Goal: Task Accomplishment & Management: Manage account settings

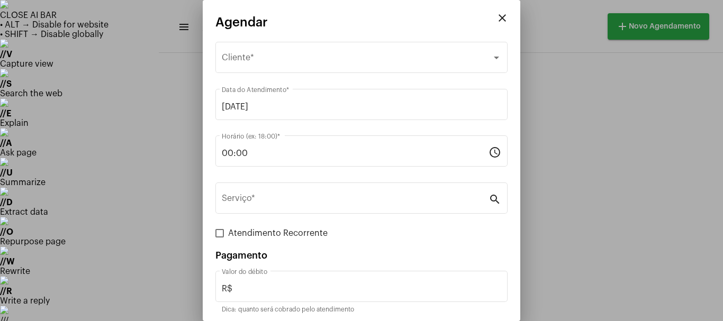
scroll to position [206, 0]
click at [496, 17] on mat-icon "close" at bounding box center [502, 18] width 13 height 13
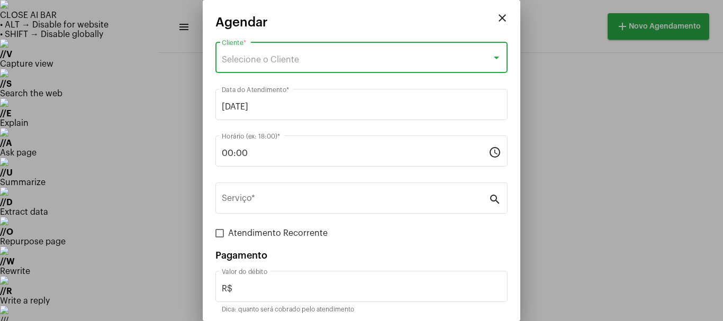
click at [253, 60] on span "Selecione o Cliente" at bounding box center [260, 60] width 77 height 8
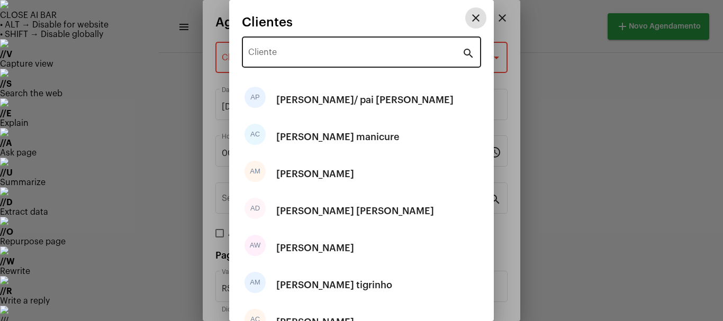
click at [287, 56] on input "Cliente" at bounding box center [355, 55] width 214 height 10
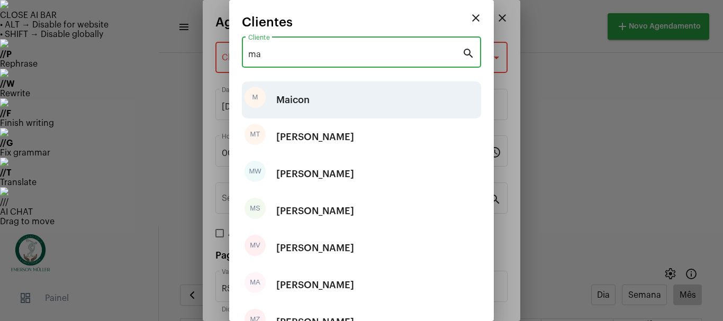
type input "ma"
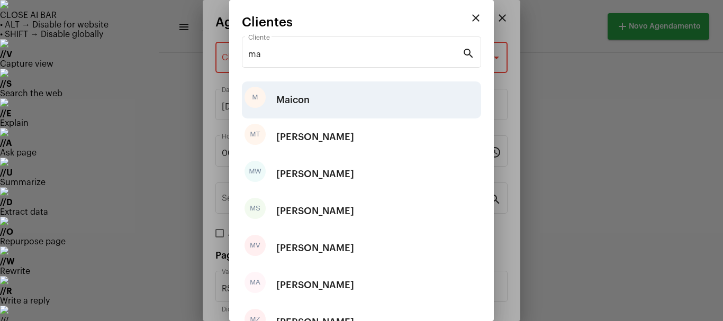
click at [290, 98] on div "Maicon" at bounding box center [292, 100] width 33 height 32
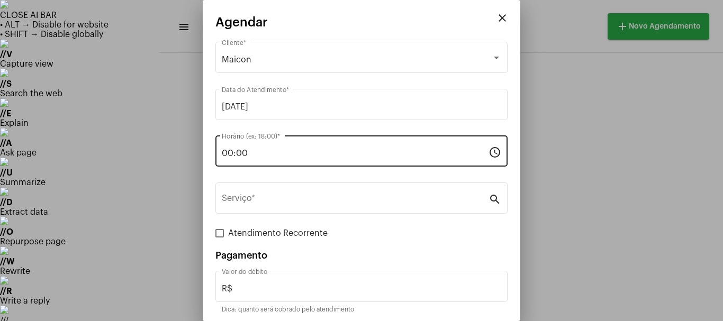
drag, startPoint x: 264, startPoint y: 148, endPoint x: 221, endPoint y: 159, distance: 44.1
click at [221, 159] on div "00:00 Horário (ex: 18:00) * schedule" at bounding box center [361, 149] width 292 height 33
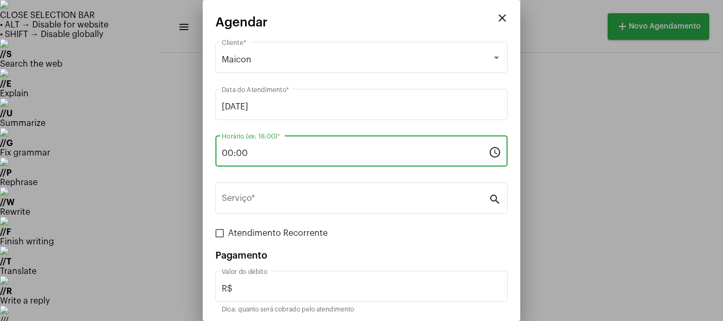
drag, startPoint x: 279, startPoint y: 150, endPoint x: 212, endPoint y: 165, distance: 68.7
click at [212, 165] on mat-dialog-container "close Agendar Maicon Cliente * [DATE] Data do Atendimento * 00:00 Horário (ex: …" at bounding box center [361, 160] width 317 height 321
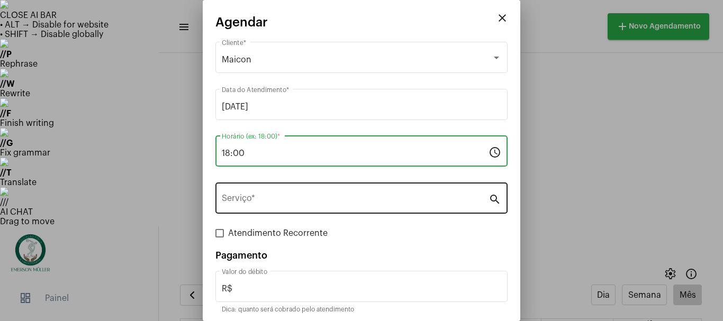
type input "18:00"
click at [264, 202] on input "Serviço *" at bounding box center [355, 201] width 267 height 10
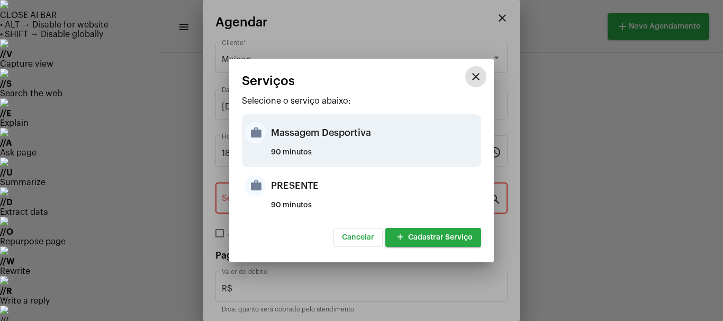
click at [302, 143] on div "Massagem Desportiva" at bounding box center [374, 133] width 207 height 32
type input "Massagem Desportiva"
type input "R$ 120"
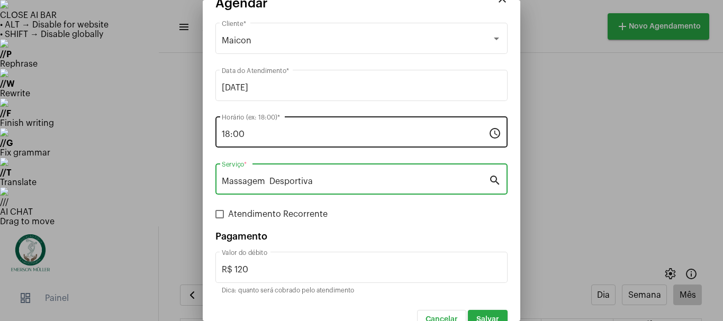
scroll to position [40, 0]
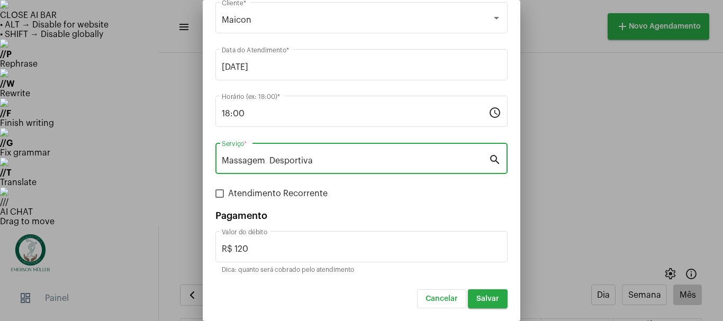
click at [476, 300] on span "Salvar" at bounding box center [487, 298] width 23 height 7
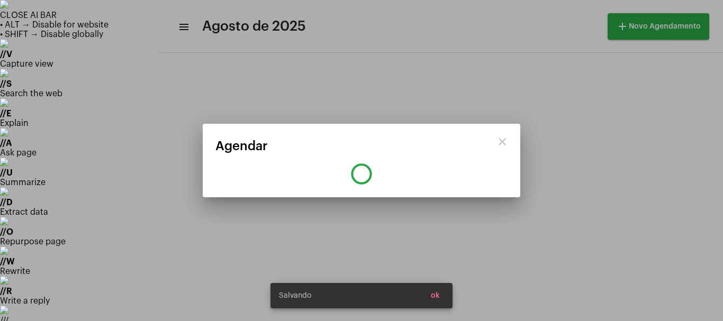
scroll to position [0, 0]
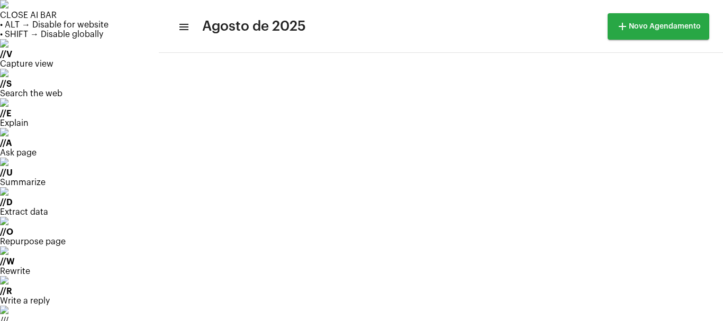
scroll to position [206, 0]
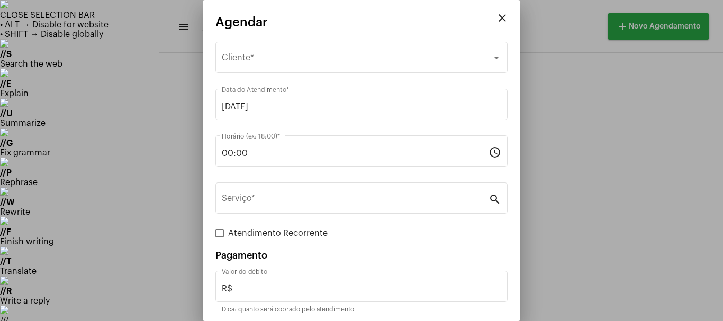
drag, startPoint x: 260, startPoint y: 159, endPoint x: 226, endPoint y: 130, distance: 45.0
click at [190, 130] on div "close Agendar Selecione o Cliente Cliente * [DATE] Data do Atendimento * 00:00 …" at bounding box center [361, 160] width 723 height 321
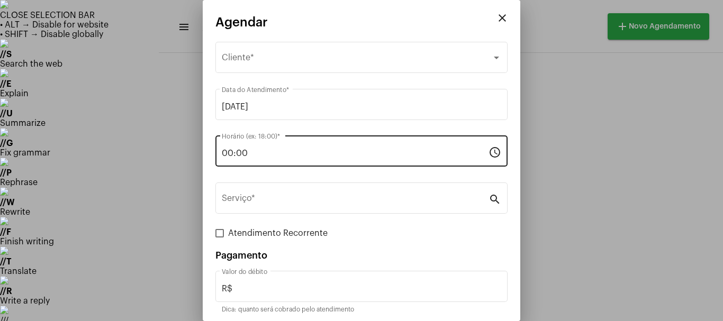
click at [267, 159] on div "00:00 Horário (ex: 18:00) *" at bounding box center [355, 149] width 267 height 33
drag, startPoint x: 261, startPoint y: 147, endPoint x: 223, endPoint y: 150, distance: 38.2
click at [223, 150] on div "00:00 Horário (ex: 18:00) *" at bounding box center [355, 149] width 267 height 33
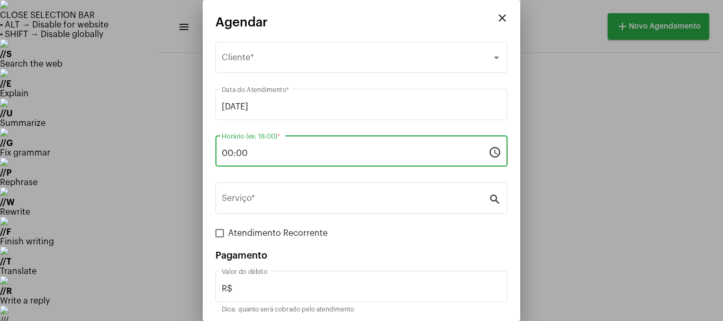
drag, startPoint x: 274, startPoint y: 155, endPoint x: 209, endPoint y: 166, distance: 65.9
click at [209, 166] on mat-dialog-container "close Agendar Selecione o Cliente Cliente * [DATE] Data do Atendimento * 00:00 …" at bounding box center [361, 160] width 317 height 321
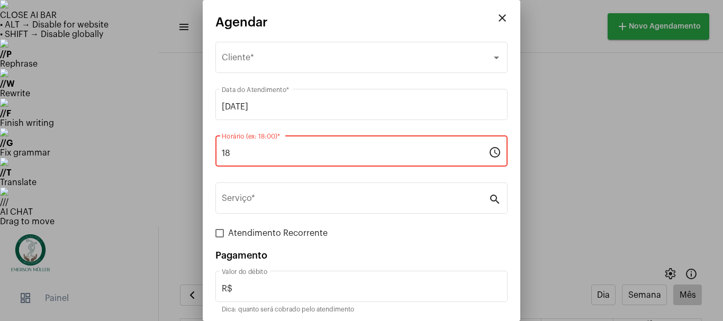
type input "1"
type input "0"
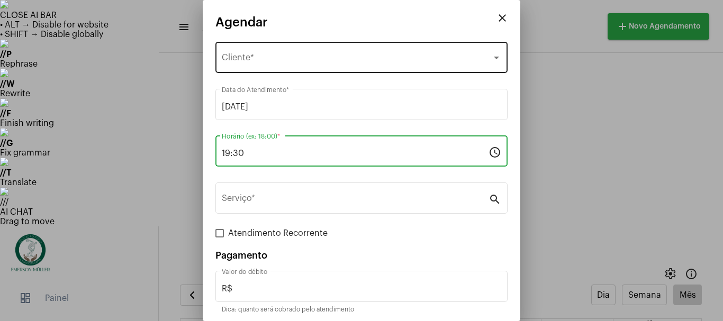
type input "19:30"
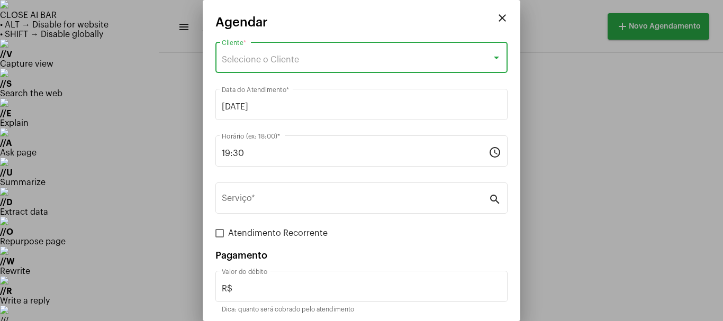
click at [249, 57] on span "Selecione o Cliente" at bounding box center [260, 60] width 77 height 8
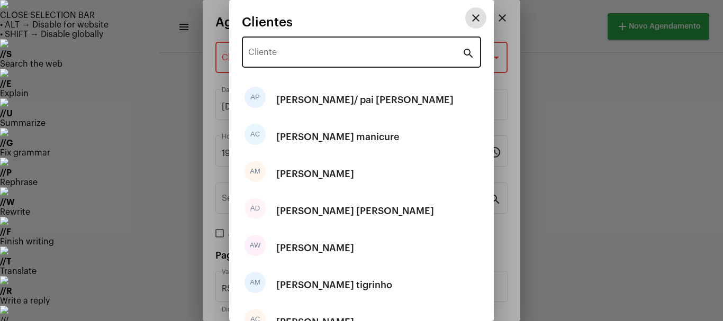
click at [269, 56] on input "Cliente" at bounding box center [355, 55] width 214 height 10
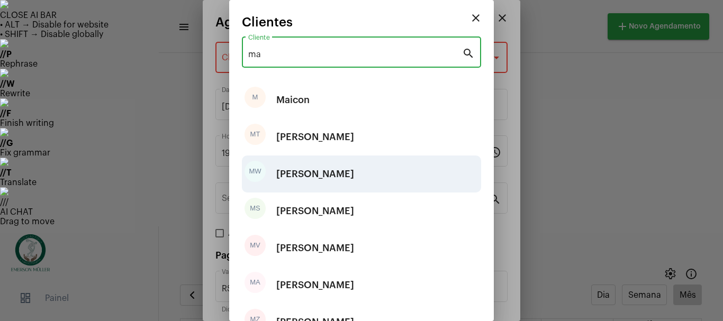
type input "ma"
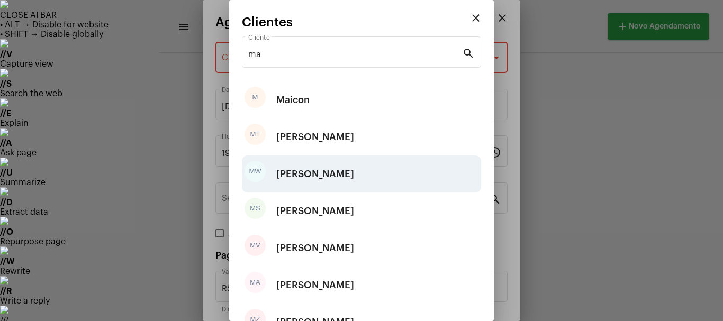
click at [314, 173] on div "[PERSON_NAME]" at bounding box center [315, 174] width 78 height 32
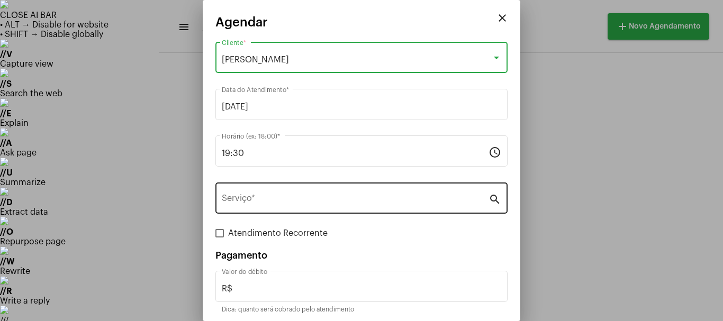
click at [275, 202] on input "Serviço *" at bounding box center [355, 201] width 267 height 10
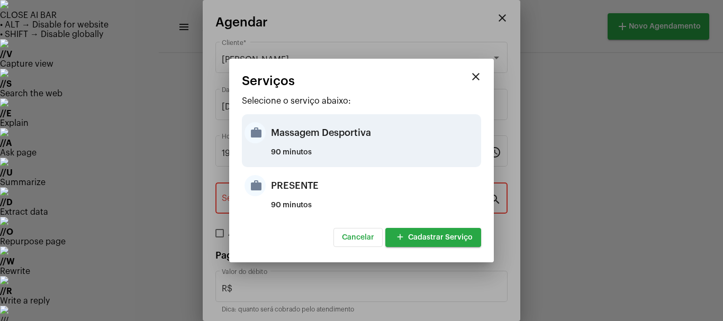
click at [284, 130] on div "Massagem Desportiva" at bounding box center [374, 133] width 207 height 32
type input "Massagem Desportiva"
type input "R$ 120"
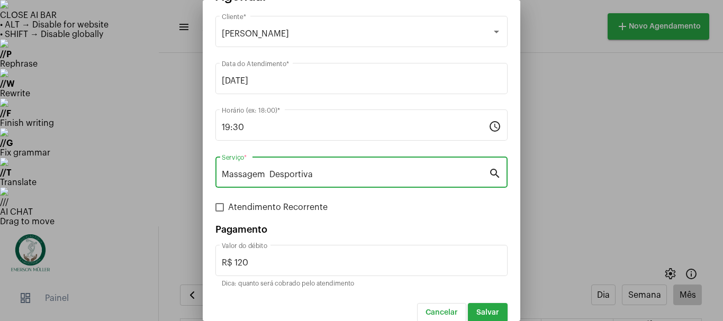
scroll to position [40, 0]
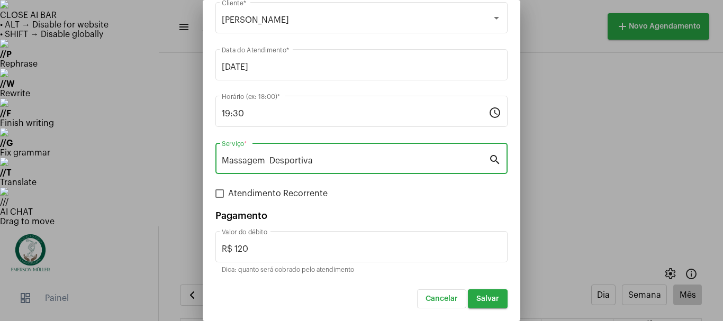
click at [476, 304] on button "Salvar" at bounding box center [488, 298] width 40 height 19
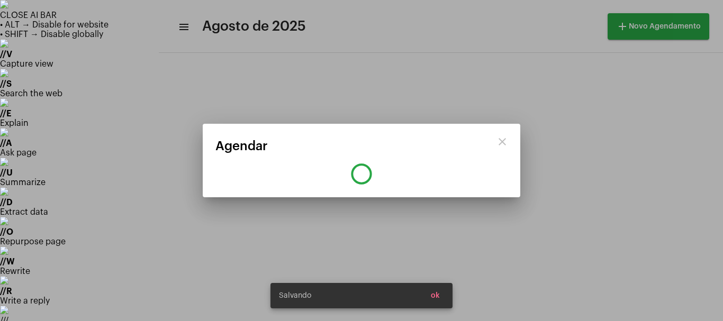
scroll to position [0, 0]
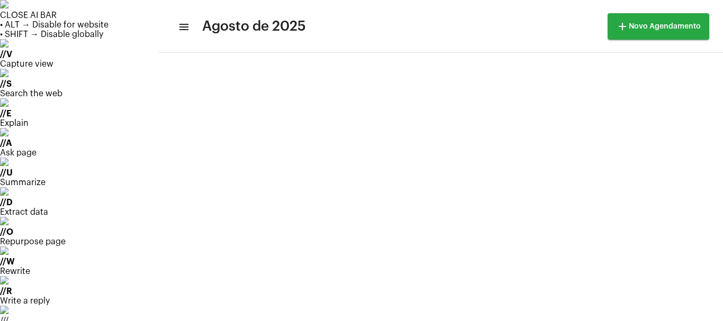
scroll to position [206, 0]
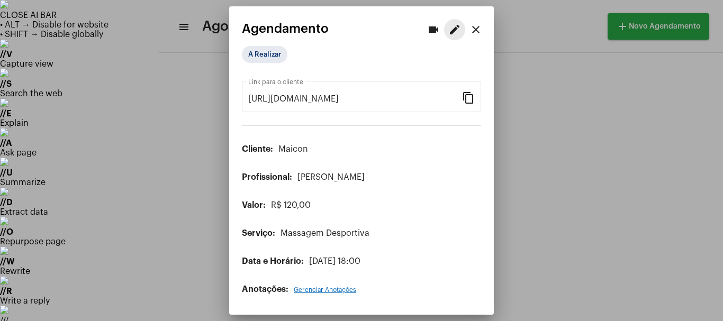
click at [452, 32] on mat-icon "edit" at bounding box center [454, 29] width 13 height 13
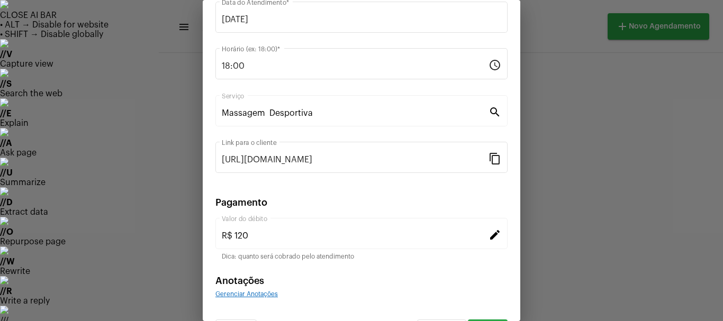
scroll to position [106, 0]
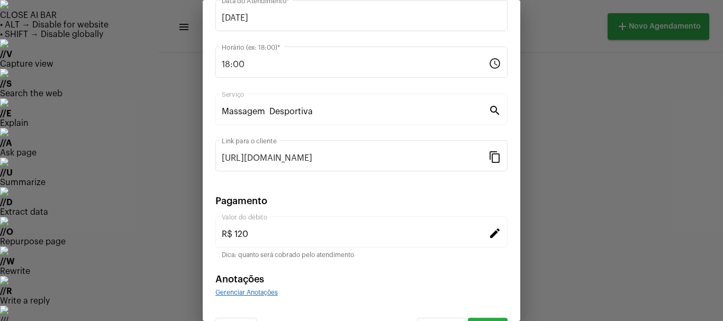
click at [56, 116] on div at bounding box center [361, 160] width 723 height 321
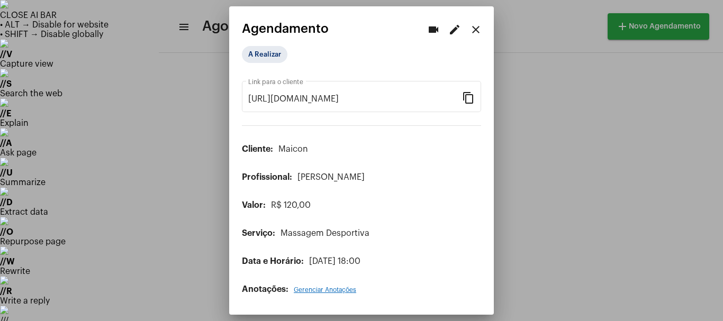
click at [56, 110] on div at bounding box center [361, 160] width 723 height 321
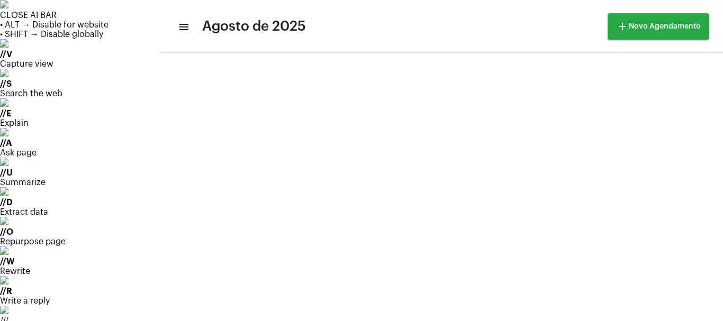
drag, startPoint x: 65, startPoint y: 170, endPoint x: 68, endPoint y: 158, distance: 12.6
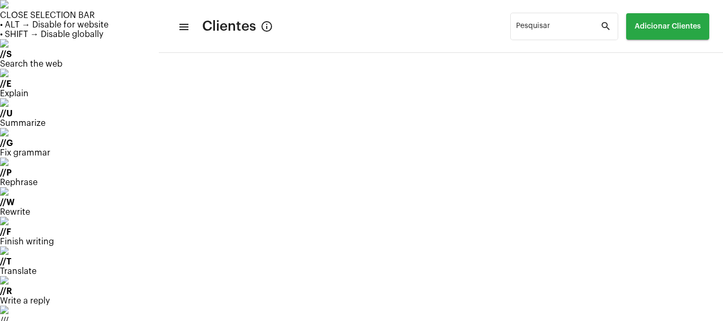
scroll to position [4409, 0]
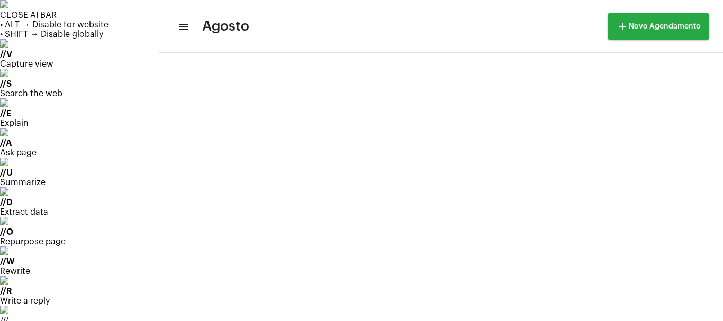
scroll to position [21, 0]
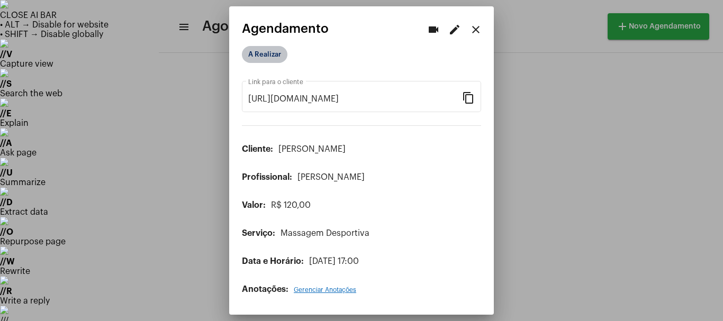
click at [265, 52] on mat-chip "A Realizar" at bounding box center [265, 54] width 46 height 17
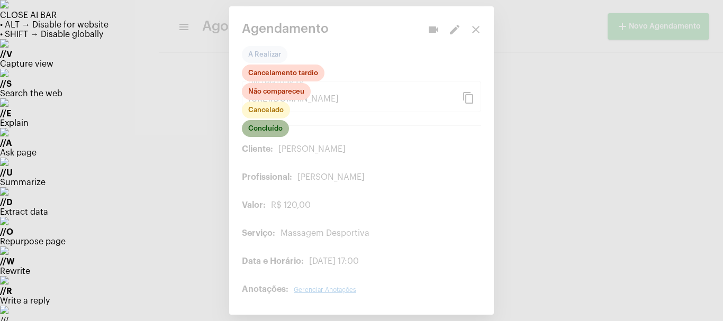
click at [266, 131] on mat-chip "Concluído" at bounding box center [265, 128] width 47 height 17
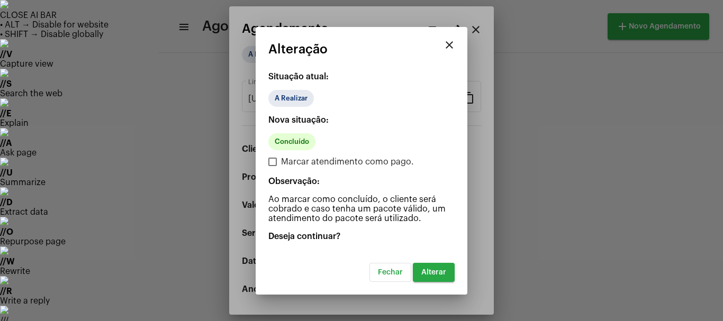
click at [444, 275] on span "Alterar" at bounding box center [433, 272] width 25 height 7
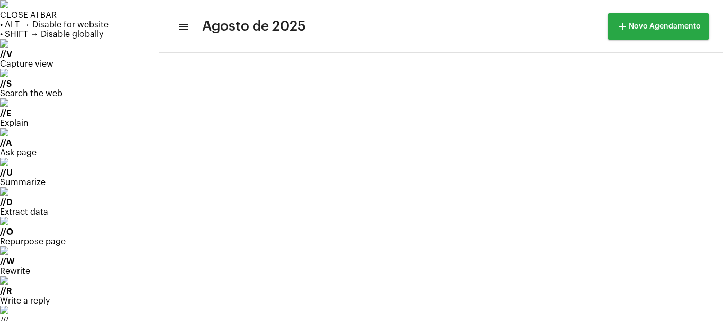
scroll to position [106, 0]
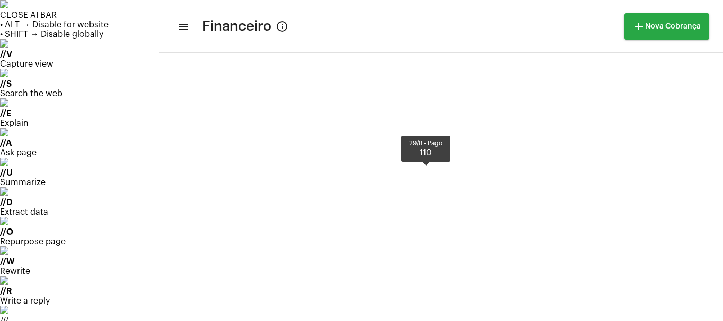
scroll to position [356, 0]
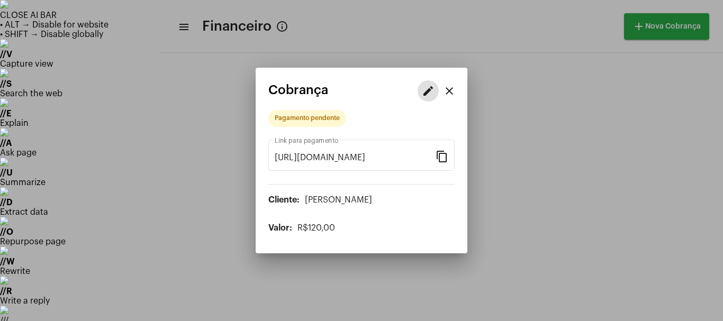
click at [426, 93] on mat-icon "edit" at bounding box center [428, 91] width 13 height 13
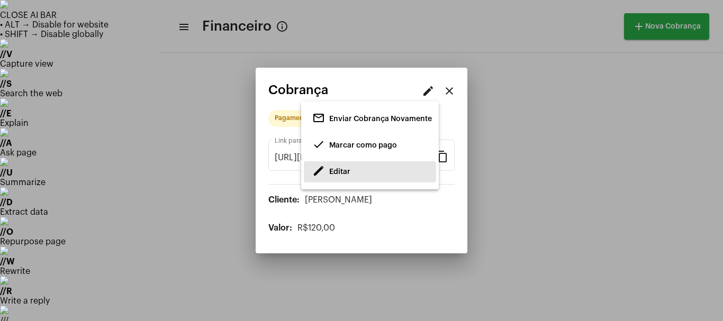
click at [339, 175] on span "Editar" at bounding box center [339, 171] width 21 height 7
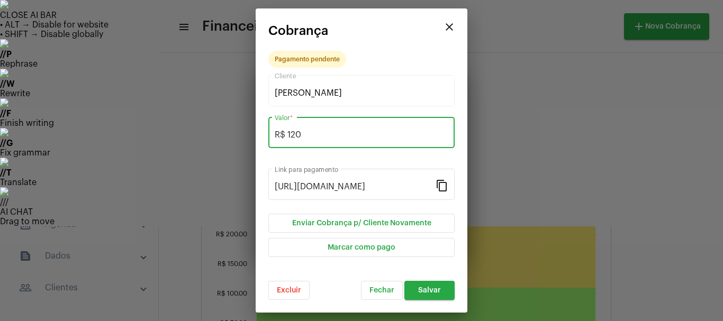
click at [296, 130] on input "R$ 120" at bounding box center [362, 135] width 174 height 10
type input "R$ 110"
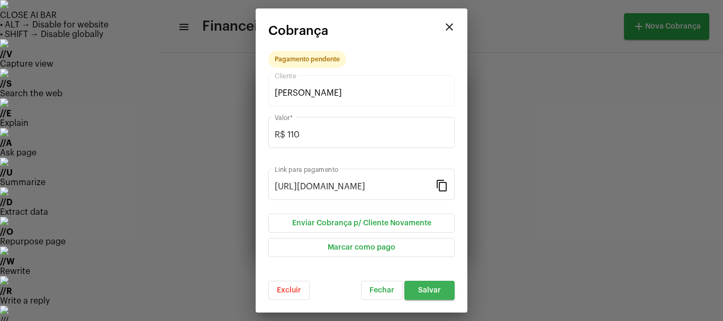
click at [428, 285] on button "Salvar" at bounding box center [429, 290] width 50 height 19
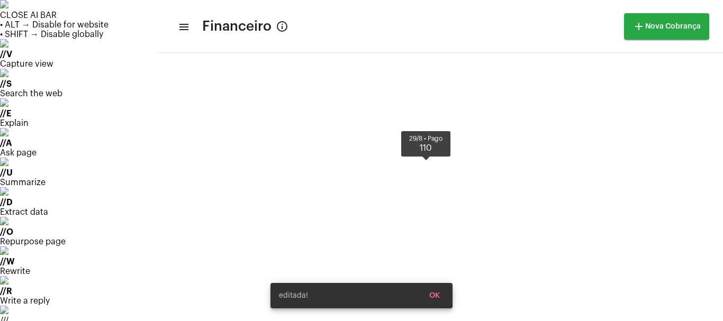
scroll to position [356, 0]
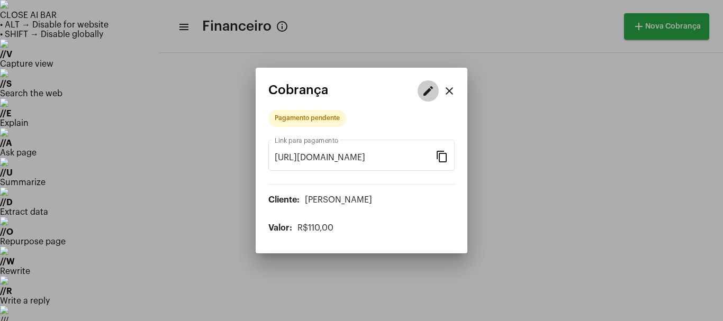
click at [426, 99] on button "edit" at bounding box center [428, 90] width 21 height 21
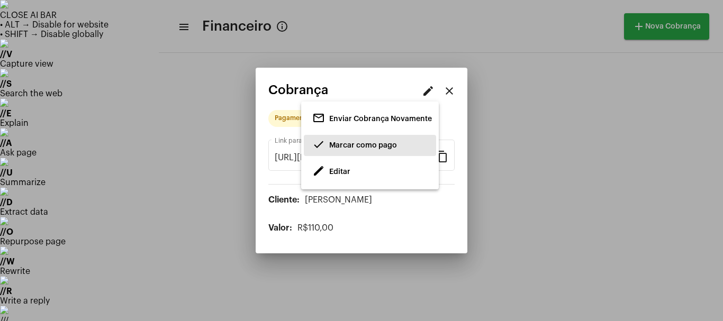
click at [359, 144] on span "Marcar como pago" at bounding box center [363, 145] width 68 height 7
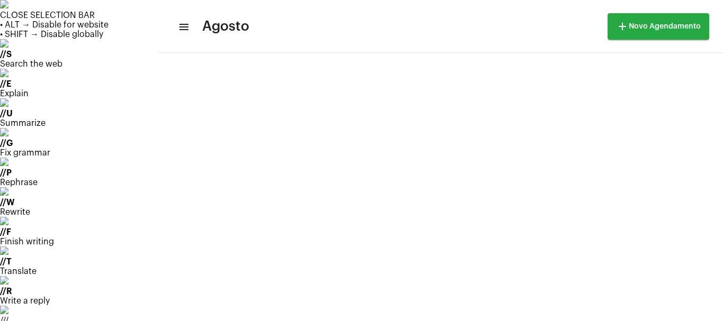
scroll to position [764, 0]
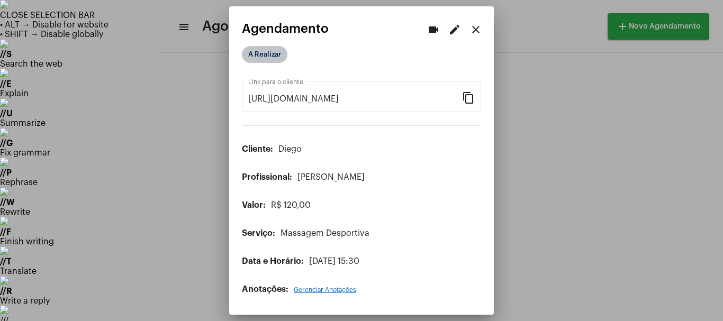
click at [269, 51] on mat-chip "A Realizar" at bounding box center [265, 54] width 46 height 17
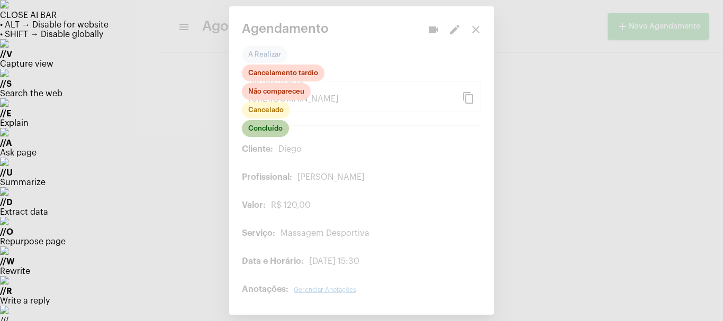
click at [266, 126] on mat-chip "Concluído" at bounding box center [265, 128] width 47 height 17
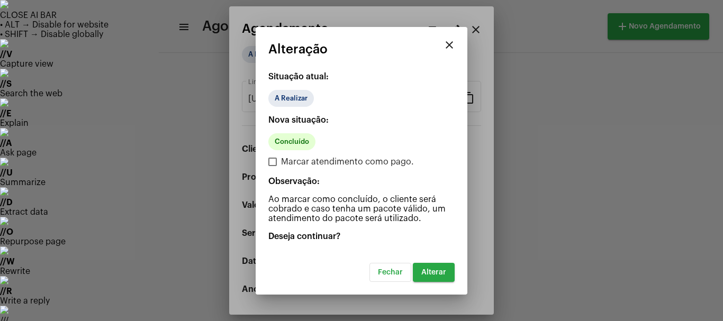
click at [437, 269] on span "Alterar" at bounding box center [433, 272] width 25 height 7
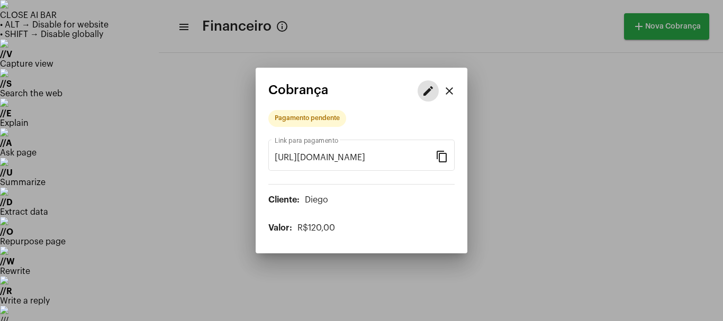
click at [431, 93] on mat-icon "edit" at bounding box center [428, 91] width 13 height 13
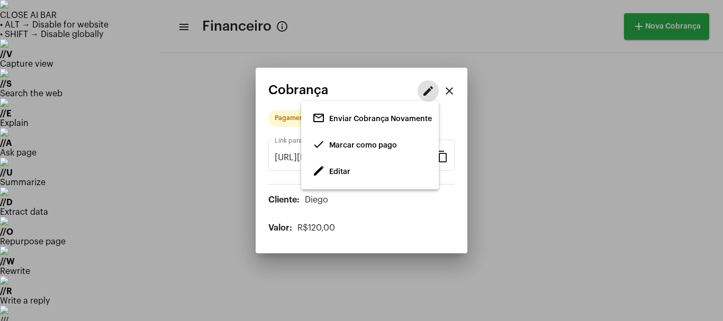
click at [340, 171] on span "Editar" at bounding box center [339, 171] width 21 height 7
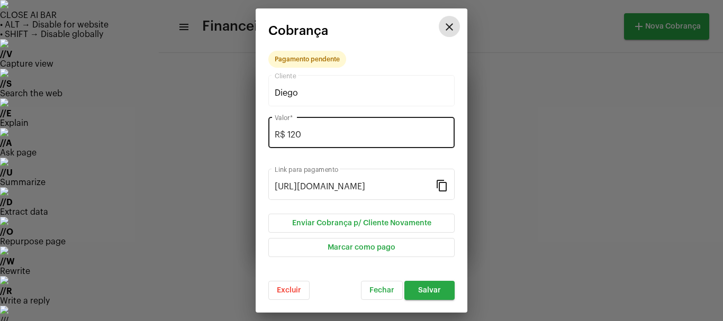
click at [295, 134] on input "R$ 120" at bounding box center [362, 135] width 174 height 10
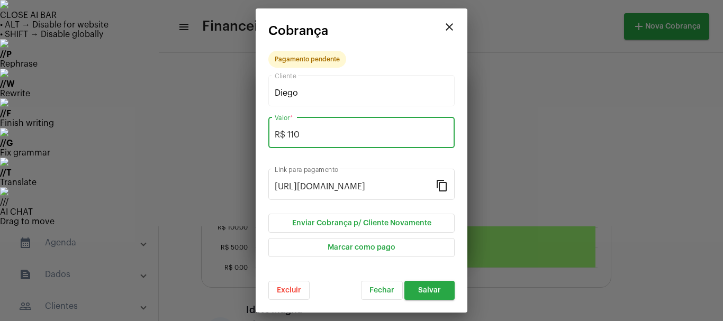
type input "R$ 110"
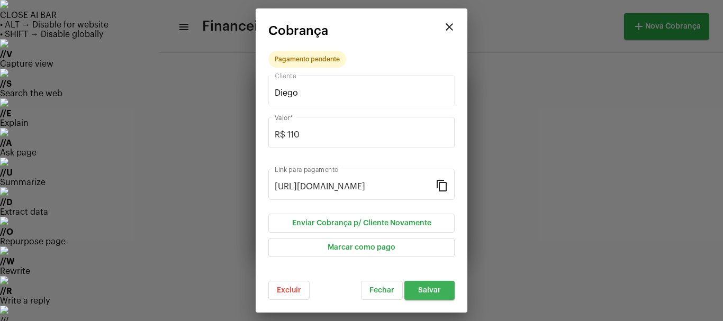
click at [429, 289] on span "Salvar" at bounding box center [429, 290] width 23 height 7
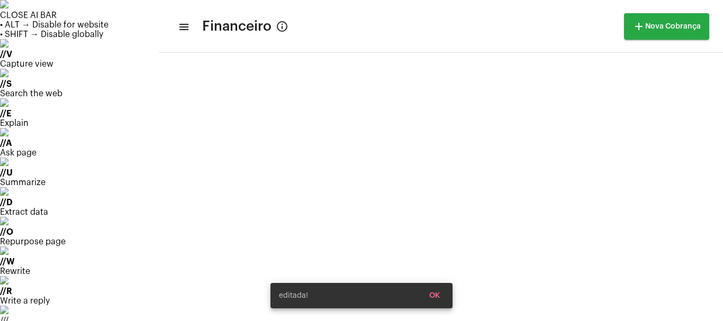
scroll to position [441, 0]
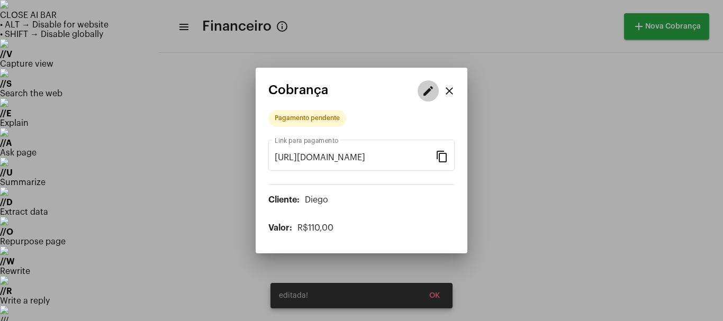
click at [430, 89] on mat-icon "edit" at bounding box center [428, 91] width 13 height 13
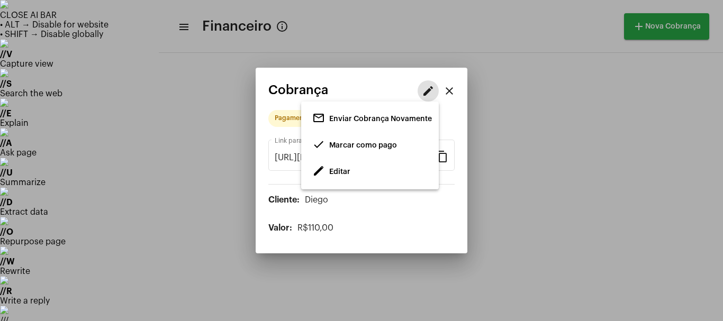
click at [327, 144] on span "done Marcar como pago" at bounding box center [354, 145] width 85 height 19
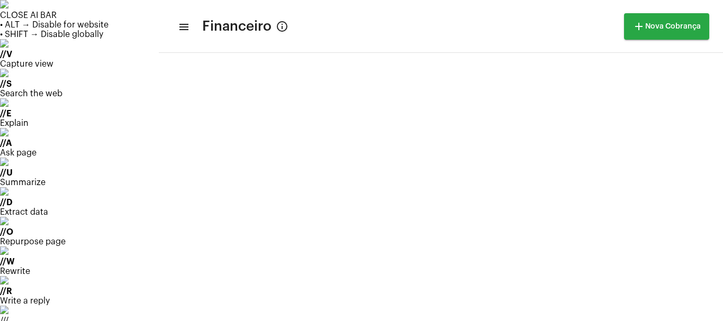
drag, startPoint x: 271, startPoint y: 98, endPoint x: 216, endPoint y: 308, distance: 217.7
